Goal: Task Accomplishment & Management: Manage account settings

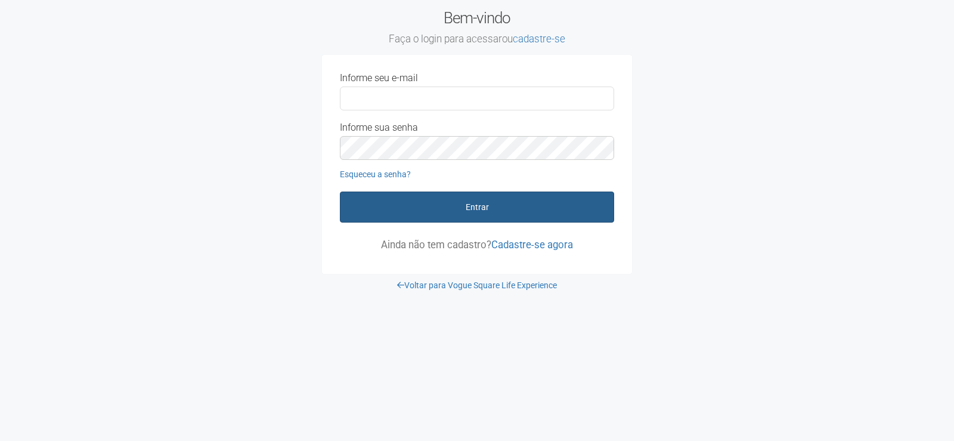
type input "**********"
click at [415, 200] on button "Entrar" at bounding box center [477, 206] width 274 height 31
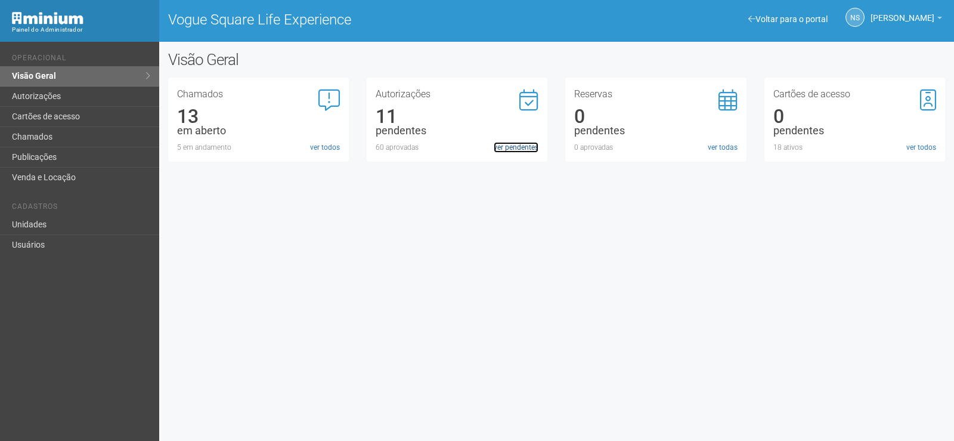
click at [511, 150] on link "ver pendentes" at bounding box center [516, 147] width 45 height 11
